Goal: Navigation & Orientation: Find specific page/section

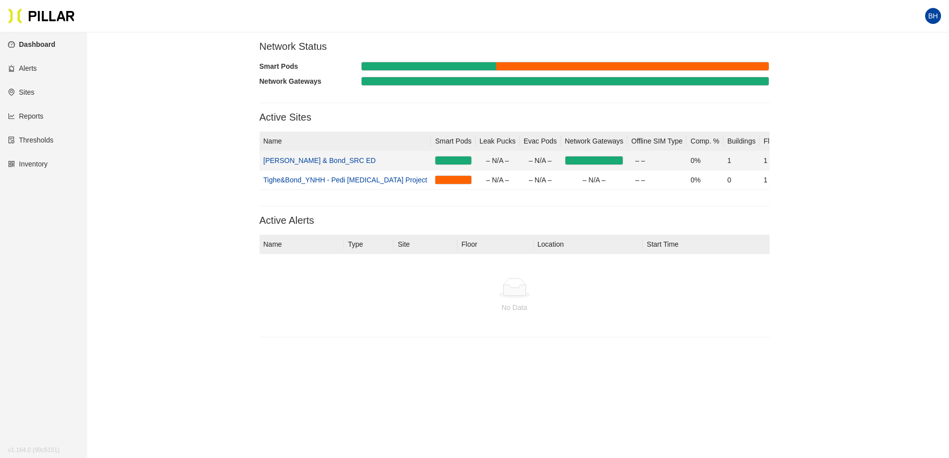
click at [299, 159] on link "[PERSON_NAME] & Bond_SRC ED" at bounding box center [319, 160] width 113 height 8
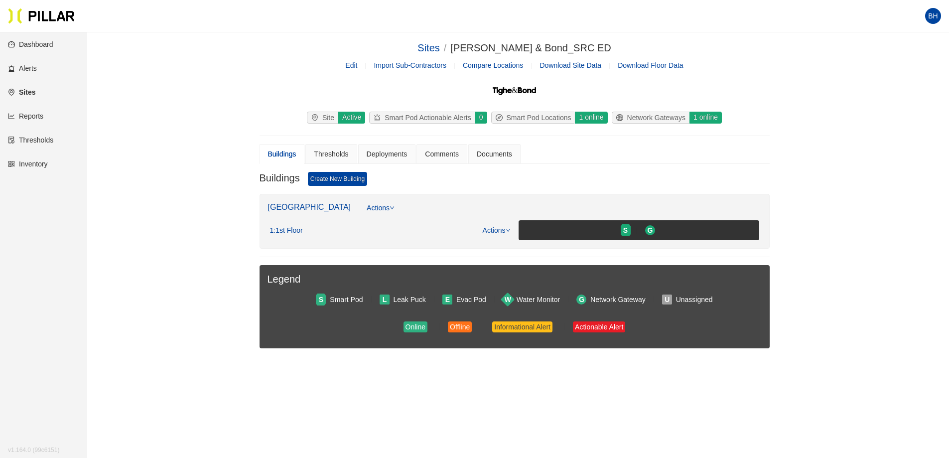
click at [373, 209] on link "Actions" at bounding box center [381, 211] width 28 height 18
click at [879, 239] on div "Sites / [PERSON_NAME] & Bond_SRC ED / Edit Import Sub-Contractors Compare Locat…" at bounding box center [514, 210] width 805 height 340
click at [334, 155] on div "Thresholds" at bounding box center [331, 153] width 34 height 11
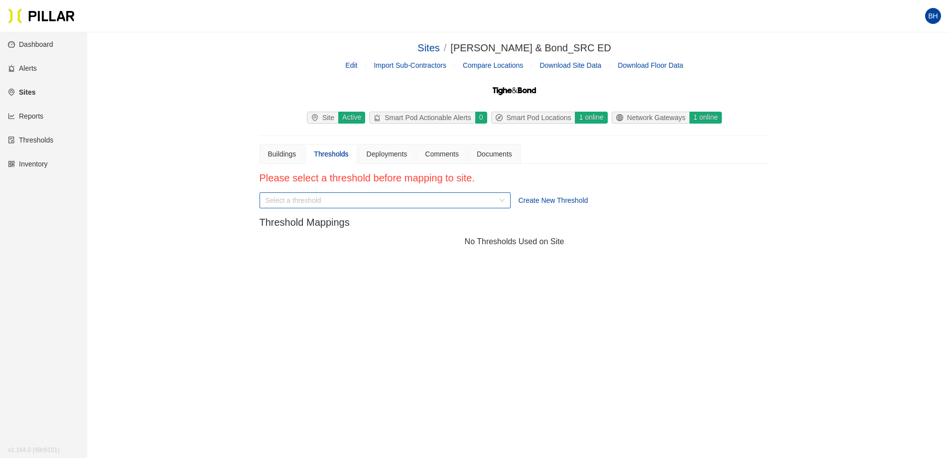
click at [311, 201] on input "search" at bounding box center [381, 200] width 232 height 15
click at [235, 234] on div "Sites / [PERSON_NAME] & Bond_SRC ED / Edit Import Sub-Contractors Compare Locat…" at bounding box center [514, 147] width 805 height 214
click at [380, 154] on div "Deployments" at bounding box center [387, 153] width 41 height 11
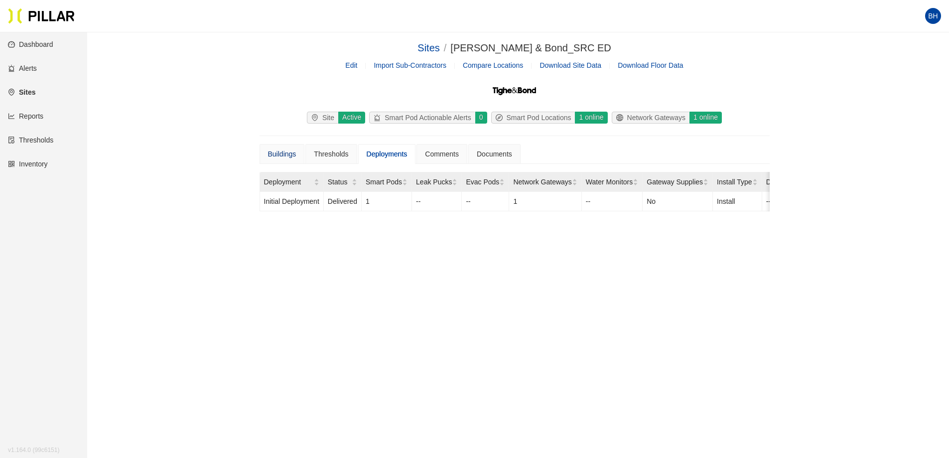
click at [277, 152] on div "Buildings" at bounding box center [282, 153] width 28 height 11
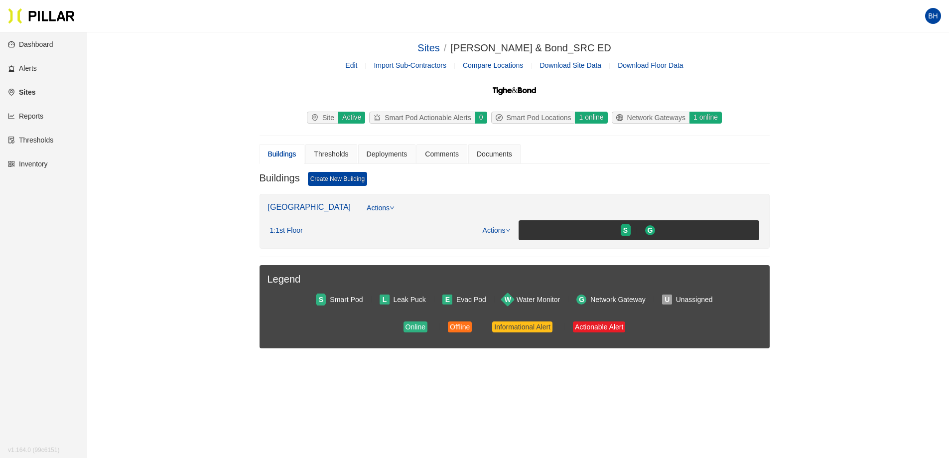
click at [181, 198] on div "Sites / [PERSON_NAME] & Bond_SRC ED / Edit Import Sub-Contractors Compare Locat…" at bounding box center [514, 210] width 805 height 340
click at [27, 115] on link "Reports" at bounding box center [25, 116] width 35 height 8
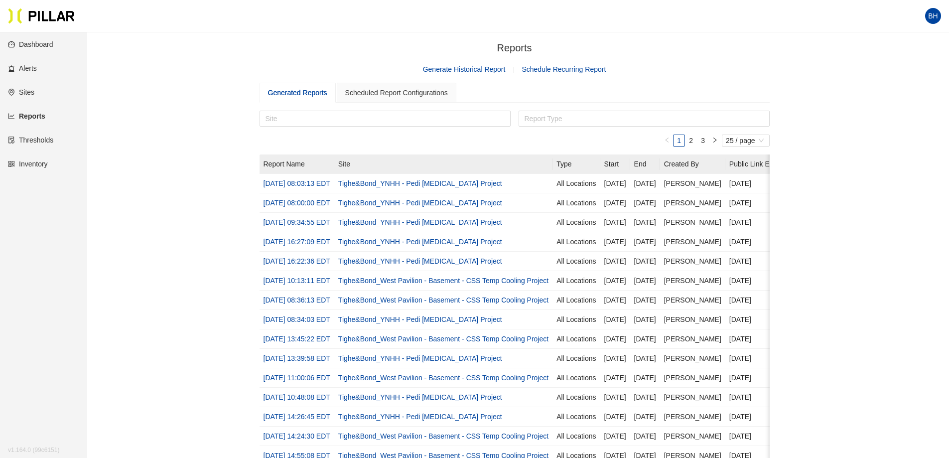
click at [27, 67] on link "Alerts" at bounding box center [22, 68] width 29 height 8
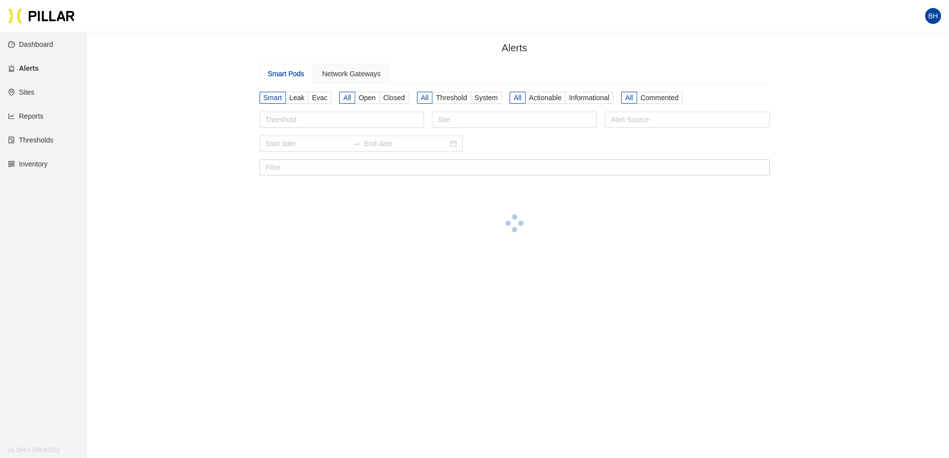
click at [34, 44] on link "Dashboard" at bounding box center [30, 44] width 45 height 8
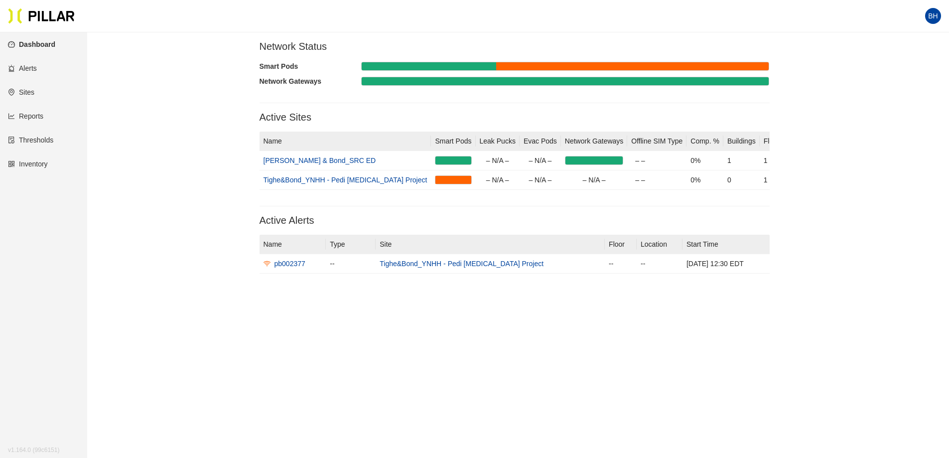
click at [27, 117] on link "Reports" at bounding box center [25, 116] width 35 height 8
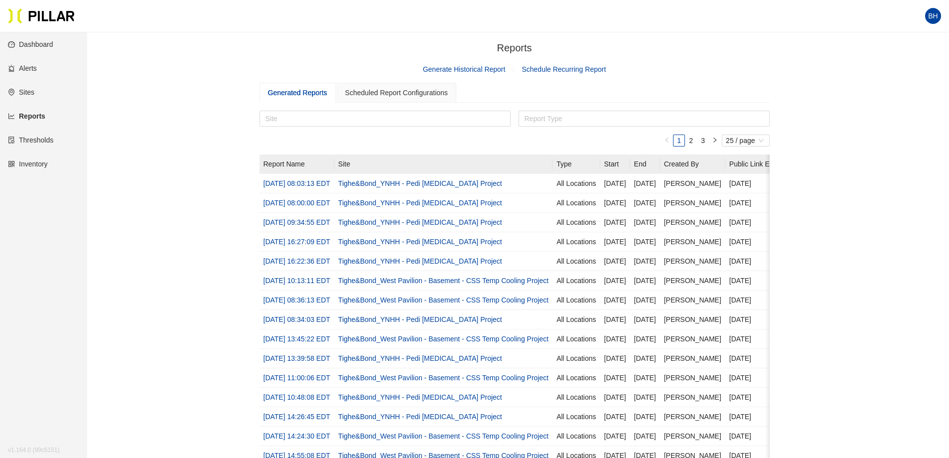
click at [32, 45] on link "Dashboard" at bounding box center [30, 44] width 45 height 8
